Goal: Information Seeking & Learning: Compare options

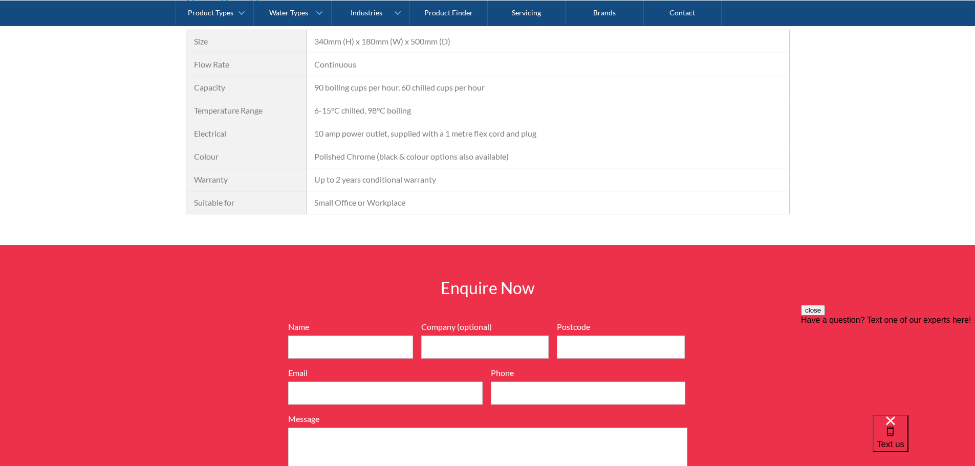
scroll to position [916, 0]
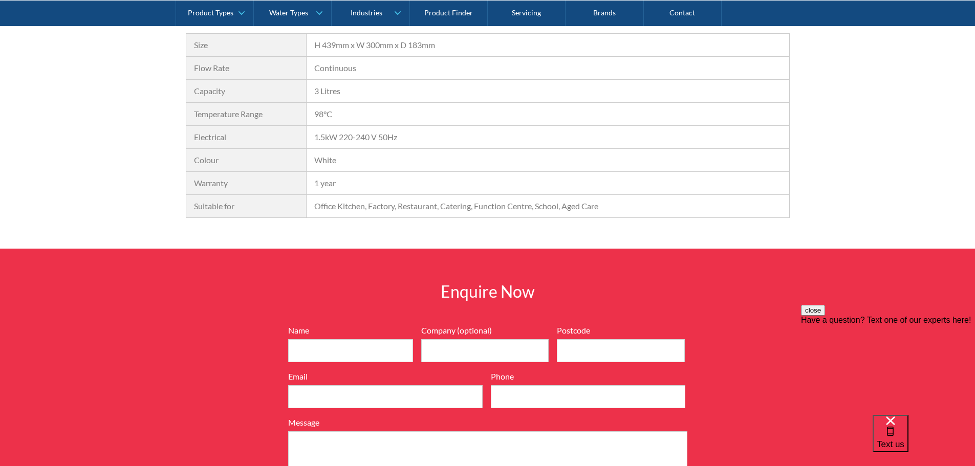
click at [213, 135] on div "Electrical" at bounding box center [246, 137] width 105 height 12
